Goal: Navigation & Orientation: Find specific page/section

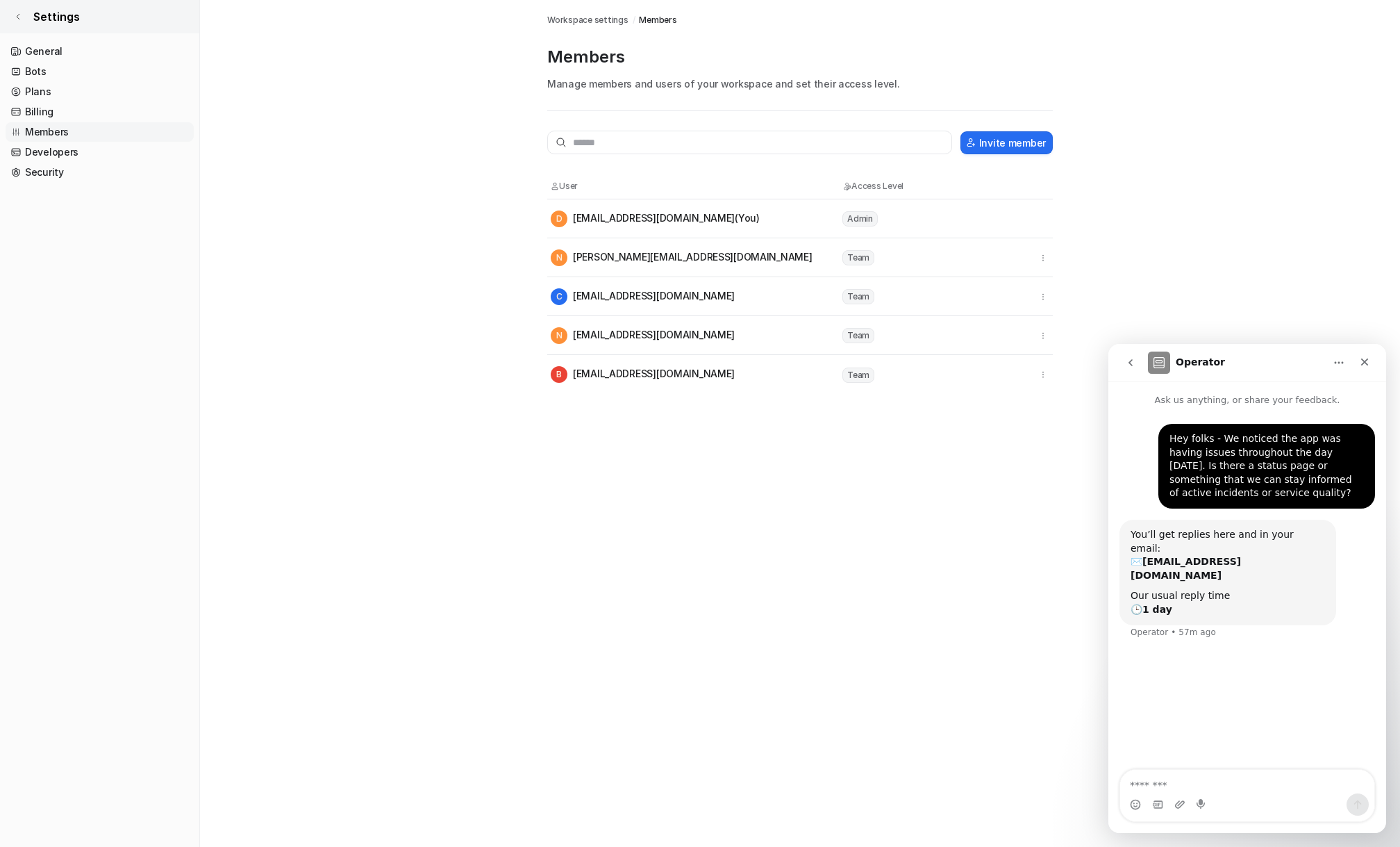
click at [27, 19] on link "Settings" at bounding box center [99, 17] width 199 height 33
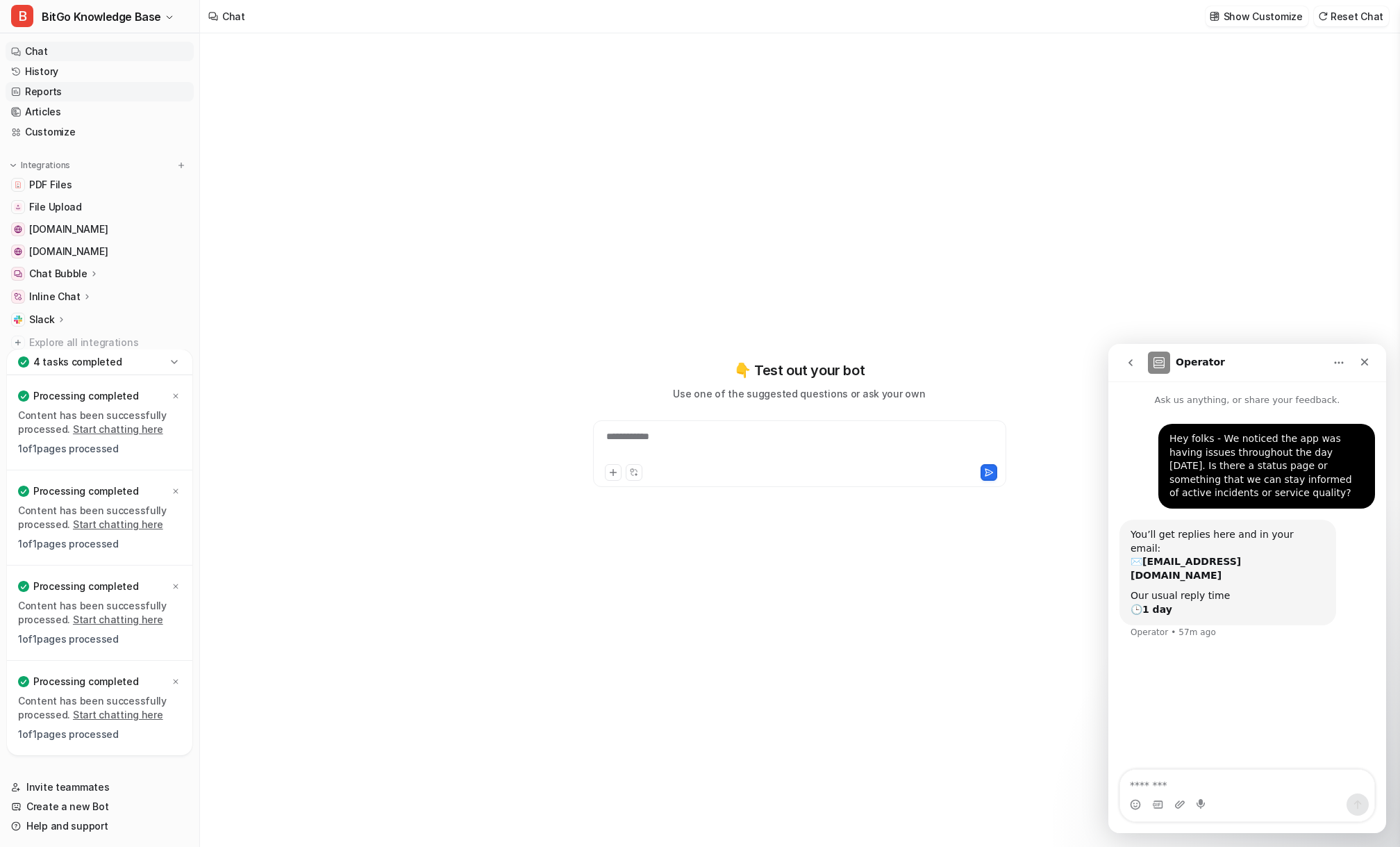
type textarea "**********"
click at [174, 365] on icon at bounding box center [175, 362] width 14 height 14
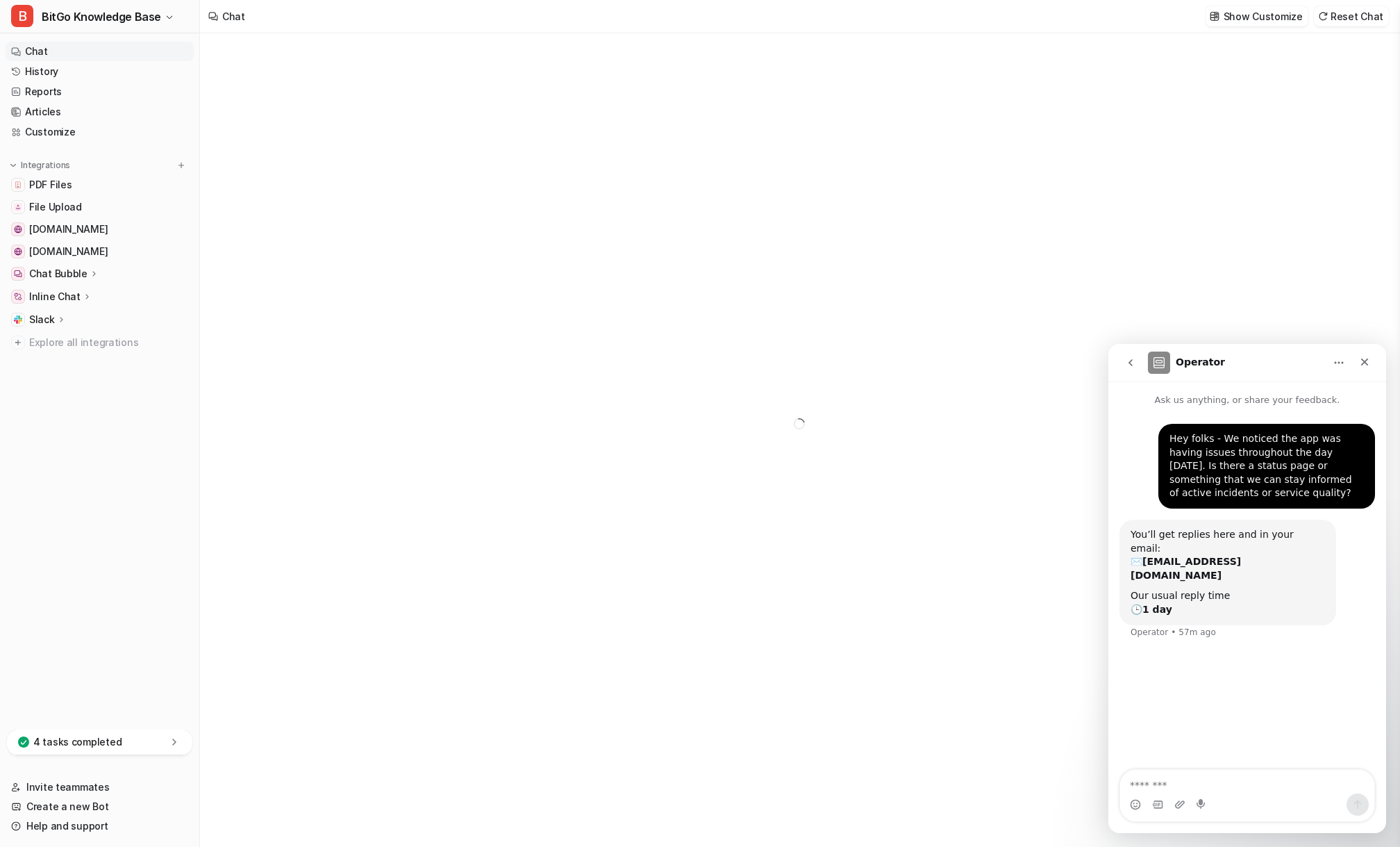
click at [112, 486] on nav "Chat History Reports Articles Customize Integrations PDF Files File Upload [DOM…" at bounding box center [99, 382] width 199 height 693
click at [53, 131] on link "Customize" at bounding box center [99, 132] width 188 height 19
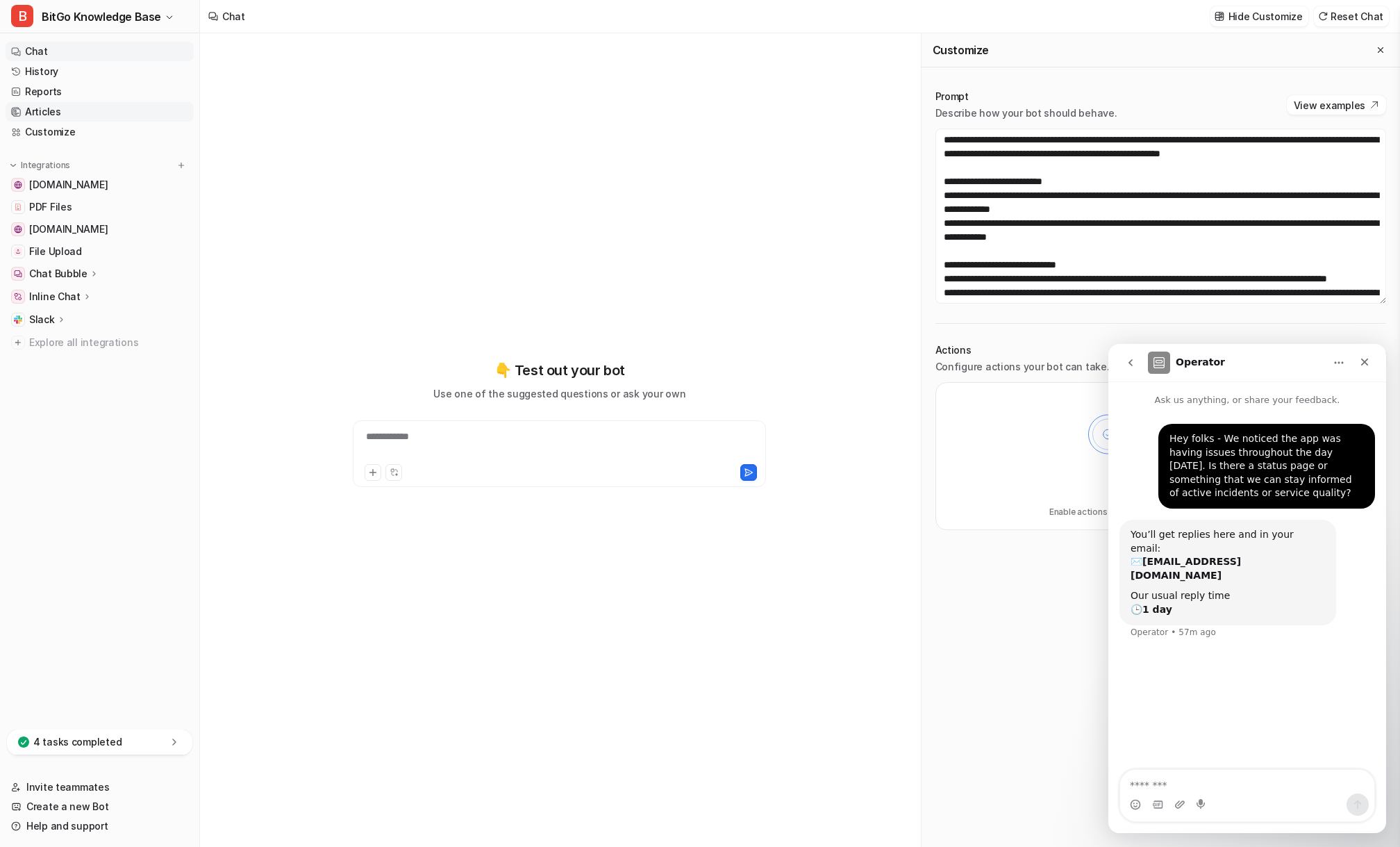
click at [75, 113] on link "Articles" at bounding box center [99, 112] width 188 height 19
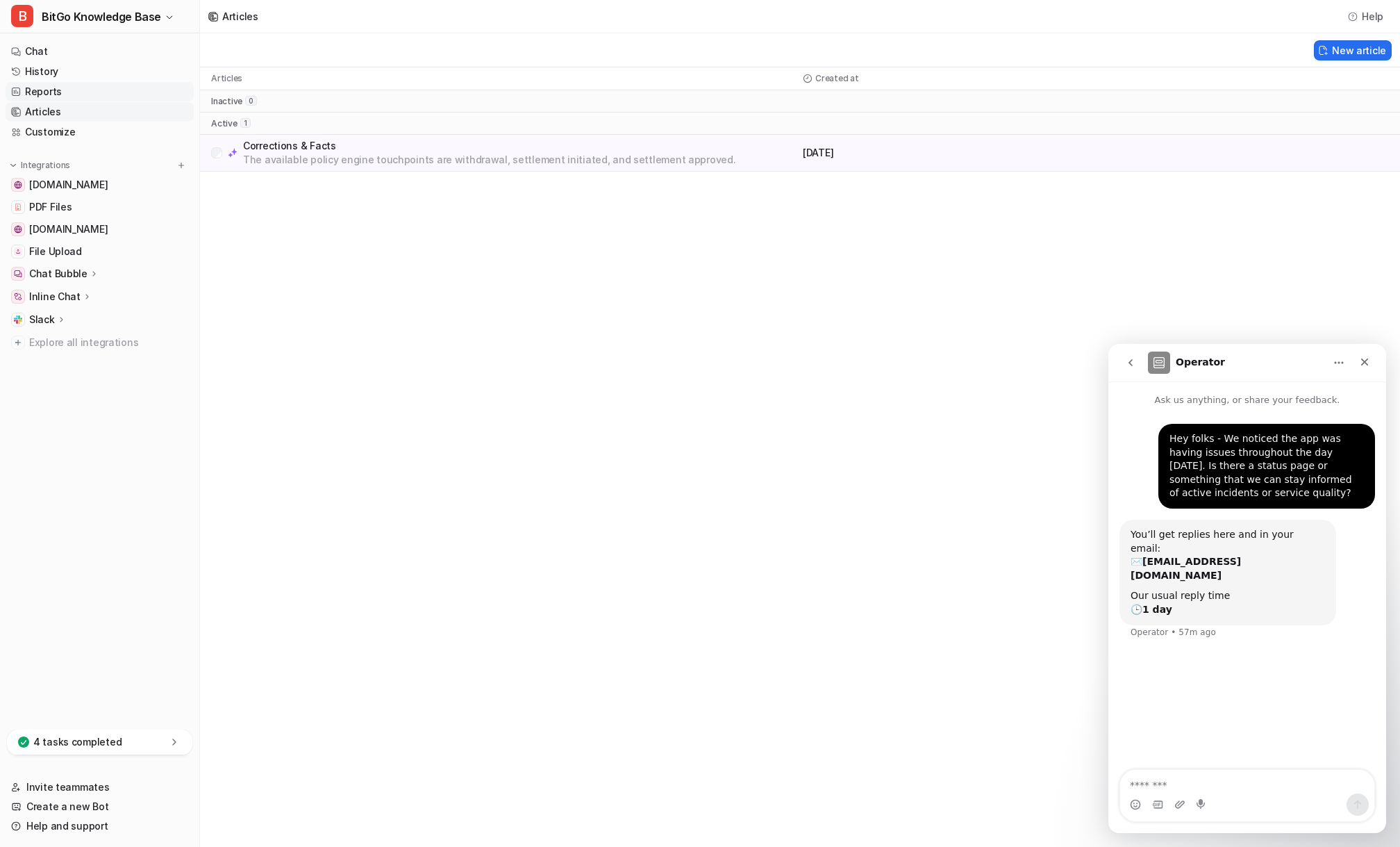
click at [84, 87] on link "Reports" at bounding box center [99, 91] width 188 height 19
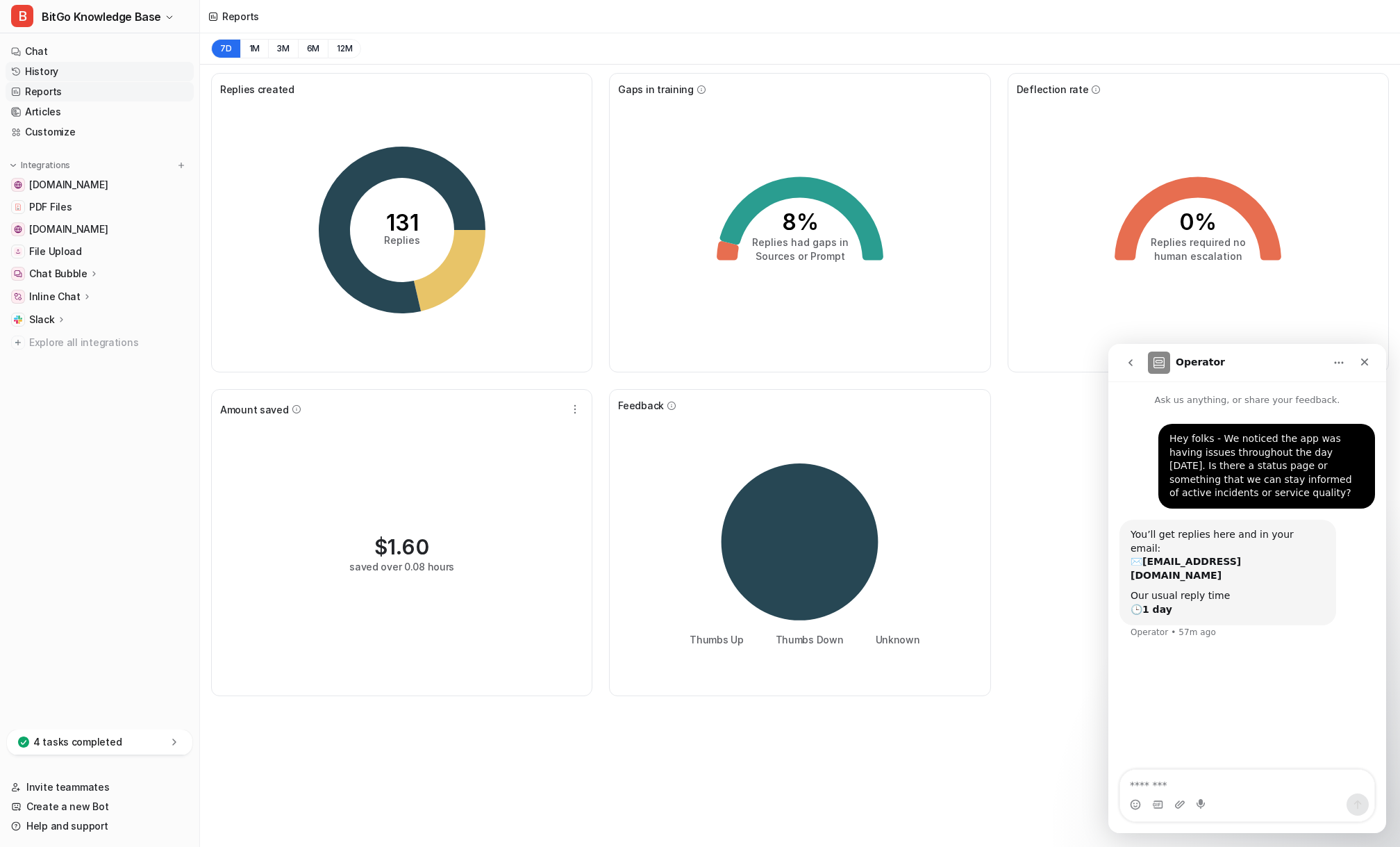
click at [89, 75] on link "History" at bounding box center [99, 71] width 188 height 19
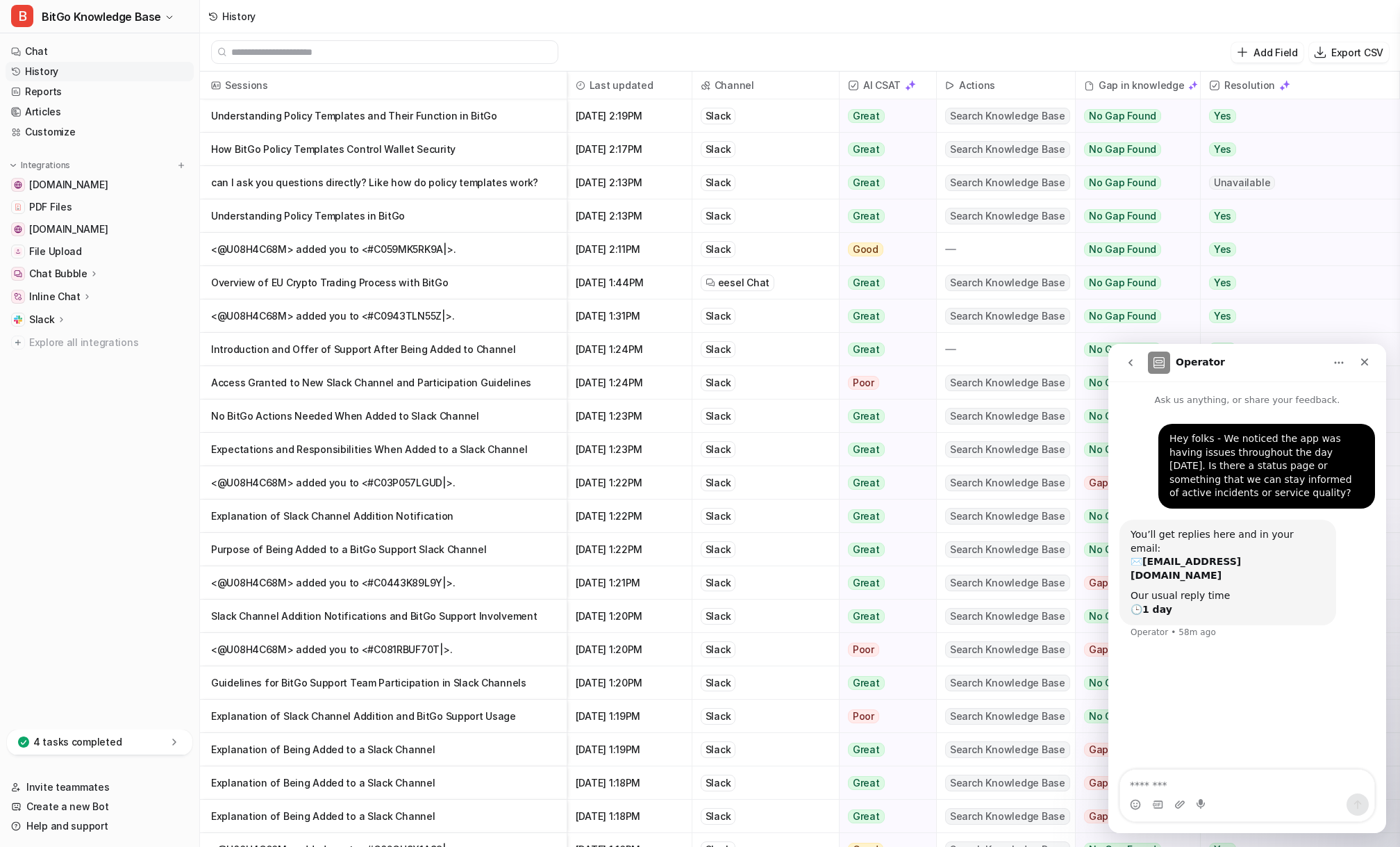
click at [1340, 364] on icon "Home" at bounding box center [1339, 363] width 11 height 11
click at [1361, 364] on icon "Close" at bounding box center [1365, 362] width 11 height 11
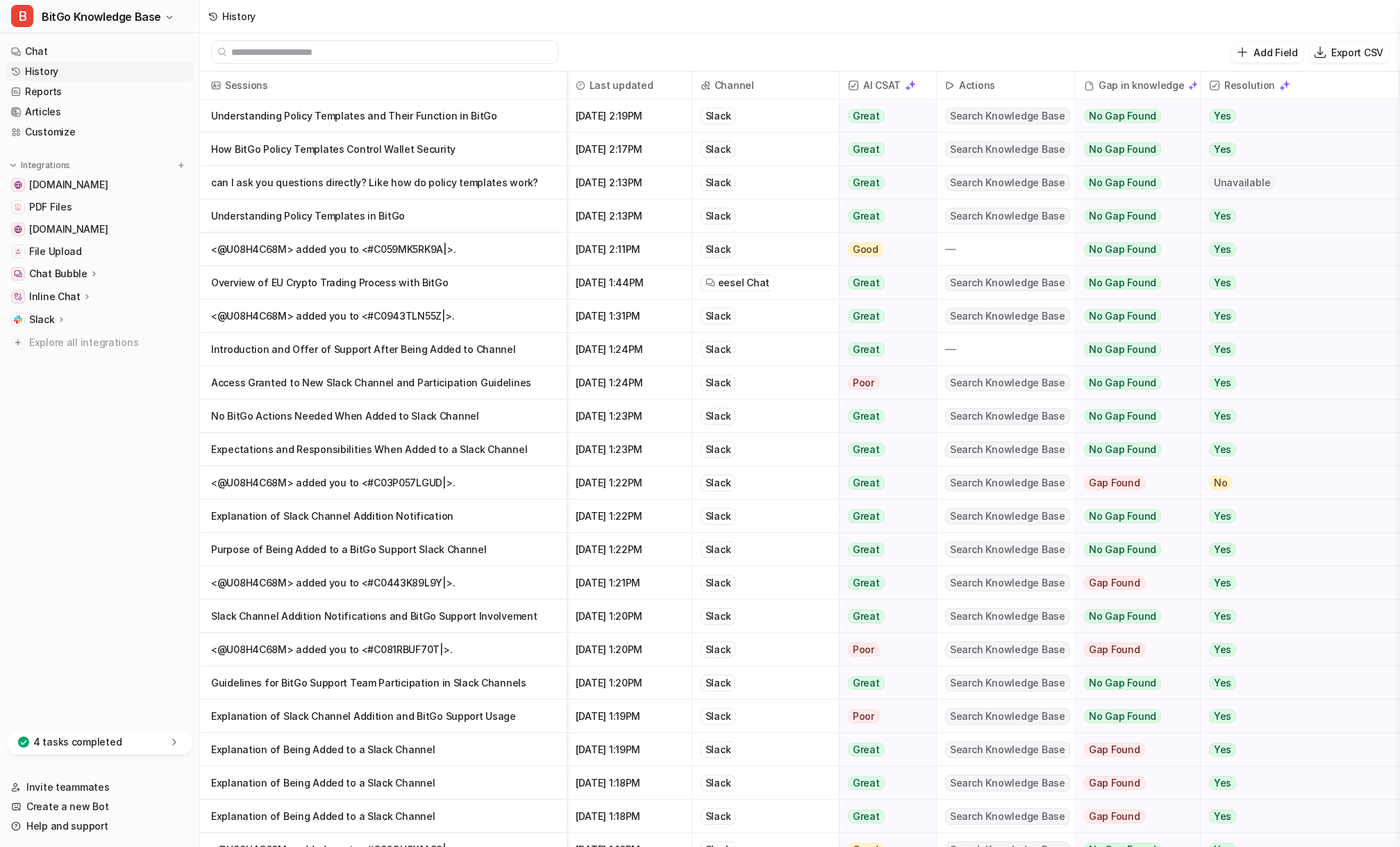
click at [919, 26] on div "History" at bounding box center [800, 17] width 1201 height 33
click at [795, 119] on span "Slack" at bounding box center [766, 115] width 135 height 33
click at [90, 254] on link "File Upload" at bounding box center [99, 251] width 188 height 19
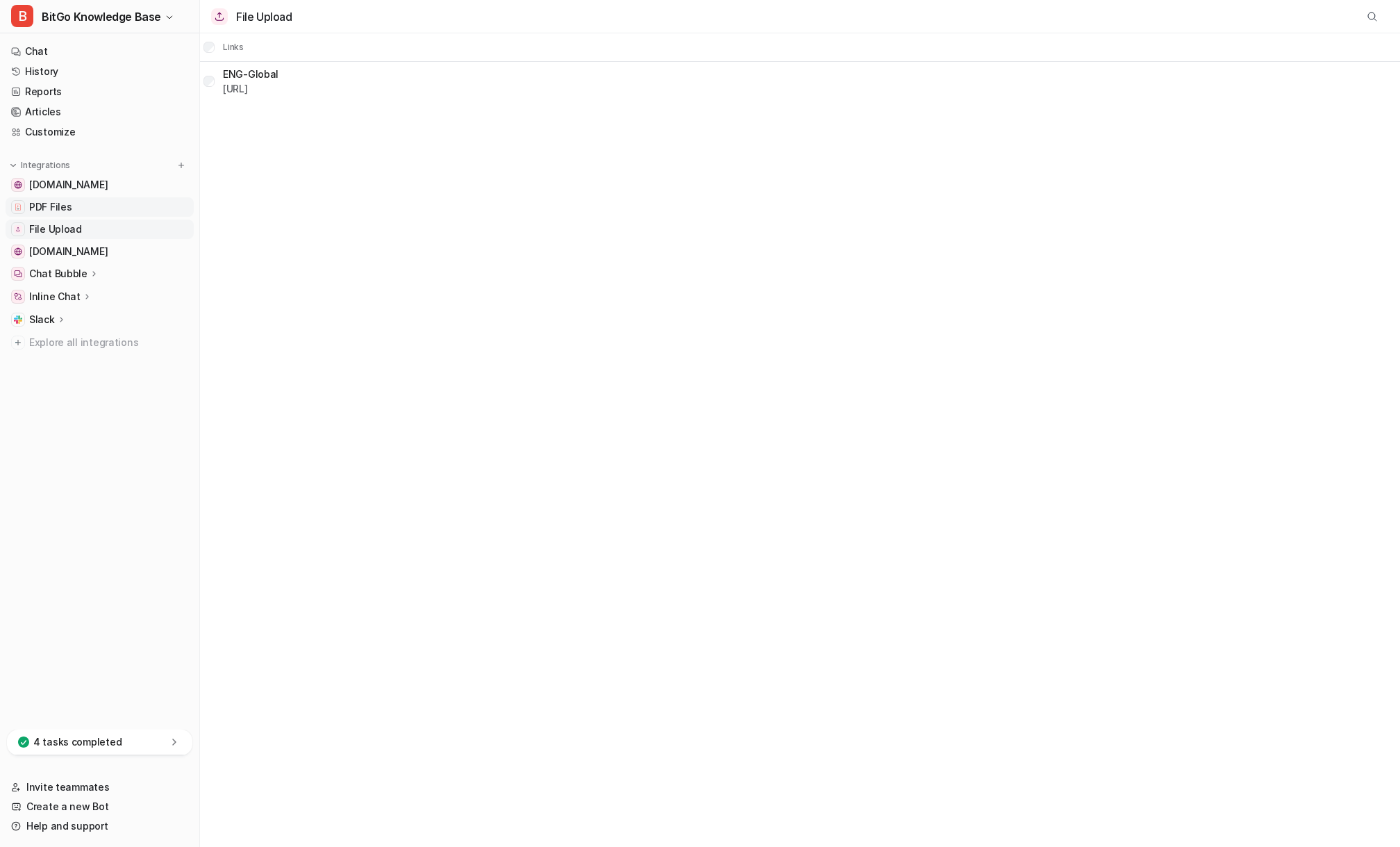
click at [92, 207] on link "PDF Files" at bounding box center [99, 207] width 188 height 19
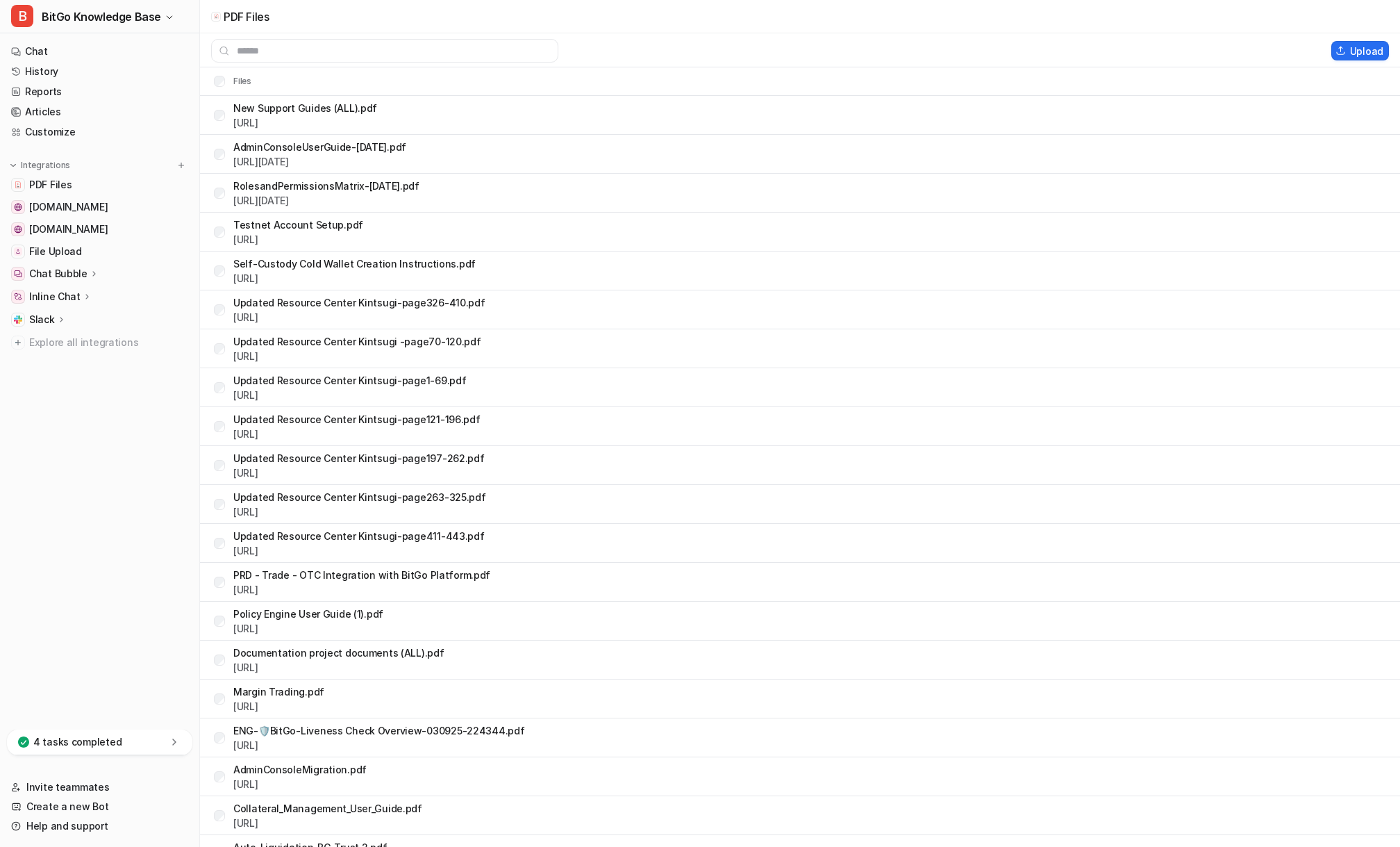
click at [115, 510] on nav "Chat History Reports Articles Customize Integrations PDF Files [DOMAIN_NAME] [D…" at bounding box center [99, 382] width 199 height 693
click at [96, 439] on nav "Chat History Reports Articles Customize Integrations PDF Files [DOMAIN_NAME] [D…" at bounding box center [99, 382] width 199 height 693
click at [104, 48] on link "Chat" at bounding box center [99, 51] width 188 height 19
